Goal: Book appointment/travel/reservation

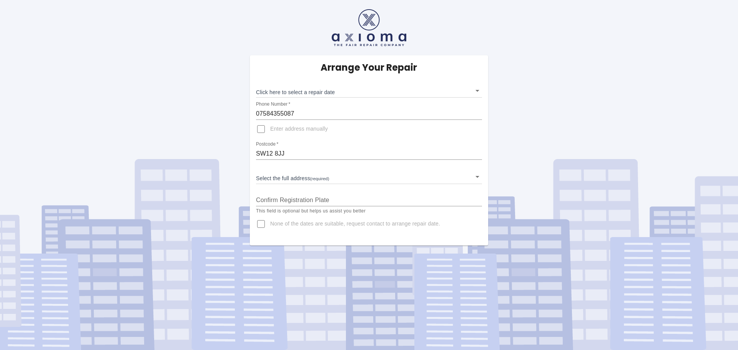
click at [437, 173] on body "Arrange Your Repair Click here to select a repair date ​ Phone Number   * 07584…" at bounding box center [369, 175] width 738 height 350
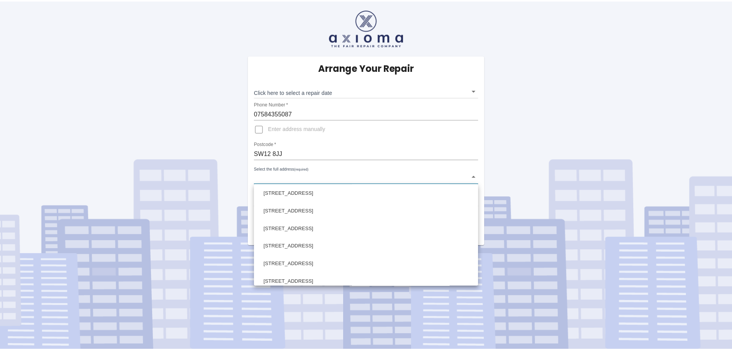
scroll to position [231, 0]
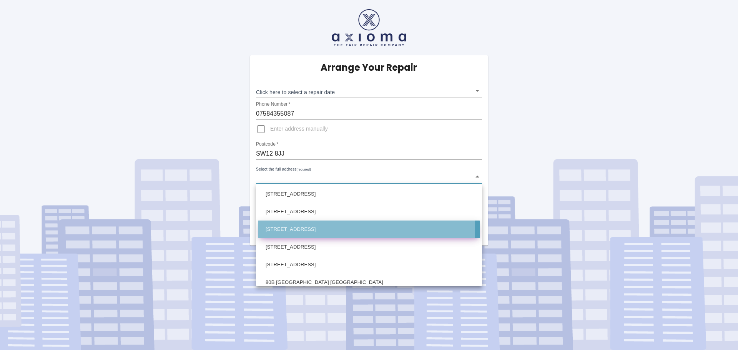
click at [322, 230] on li "[STREET_ADDRESS]" at bounding box center [369, 230] width 222 height 18
type input "[STREET_ADDRESS]"
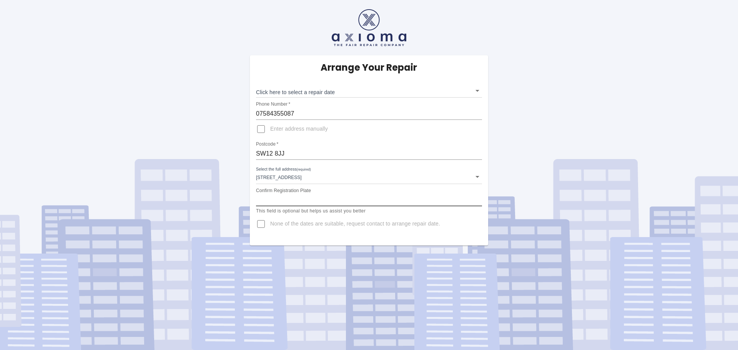
click at [279, 201] on input "Confirm Registration Plate" at bounding box center [369, 200] width 226 height 12
type input "FP68DLE"
click at [474, 90] on body "Arrange Your Repair Click here to select a repair date ​ Phone Number   * 07584…" at bounding box center [369, 175] width 738 height 350
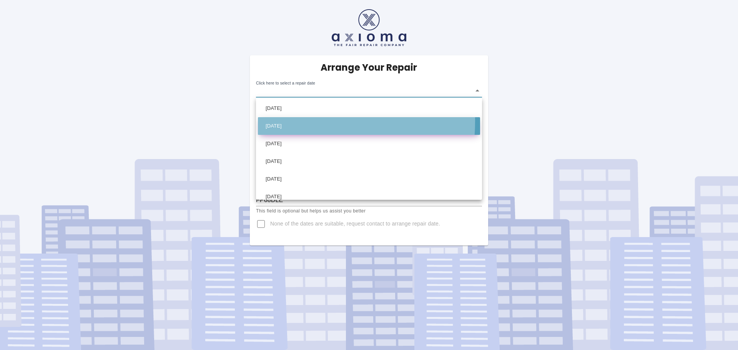
click at [281, 122] on li "[DATE]" at bounding box center [369, 126] width 222 height 18
type input "[DATE]T00:00:00.000Z"
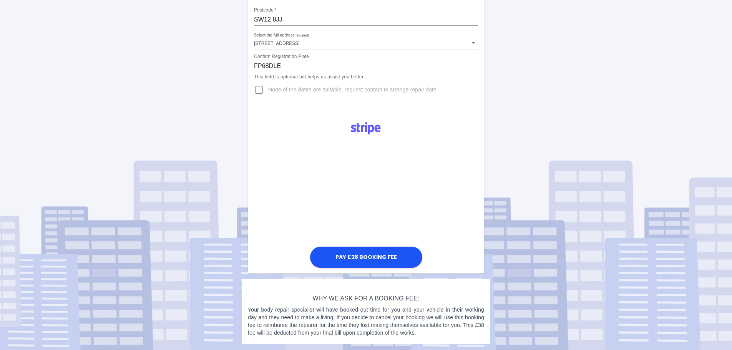
scroll to position [134, 0]
click at [387, 261] on button "Pay £38 Booking Fee" at bounding box center [366, 257] width 112 height 21
